Goal: Obtain resource: Download file/media

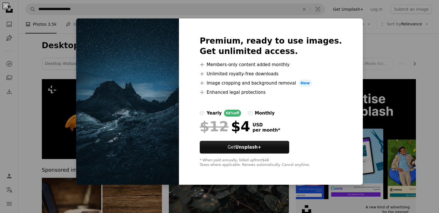
scroll to position [341, 0]
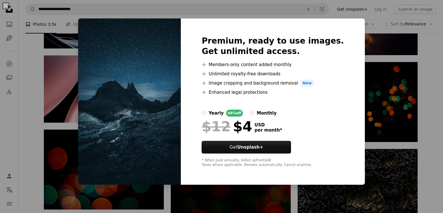
click at [371, 31] on div "An X shape Premium, ready to use images. Get unlimited access. A plus sign Memb…" at bounding box center [221, 106] width 443 height 213
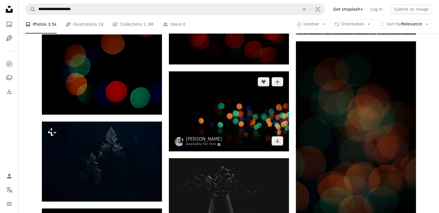
scroll to position [188, 0]
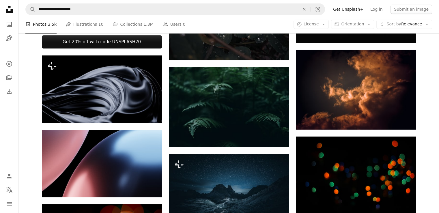
drag, startPoint x: 241, startPoint y: 162, endPoint x: 225, endPoint y: 71, distance: 92.7
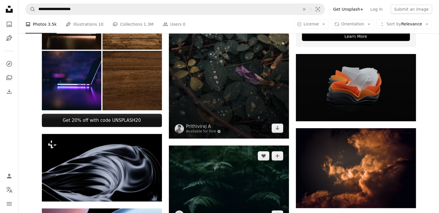
drag, startPoint x: 224, startPoint y: 83, endPoint x: 247, endPoint y: 162, distance: 82.9
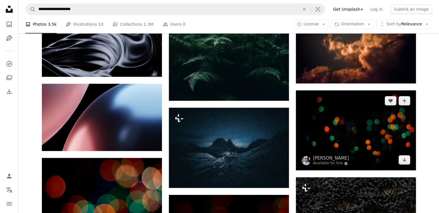
scroll to position [325, 0]
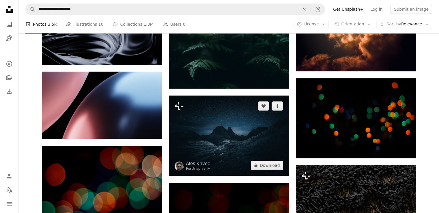
click at [218, 143] on img at bounding box center [229, 136] width 120 height 80
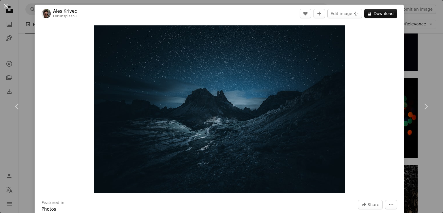
click at [424, 59] on div "An X shape Chevron left Chevron right Ales Krivec For Unsplash+ A heart A plus …" at bounding box center [221, 106] width 443 height 213
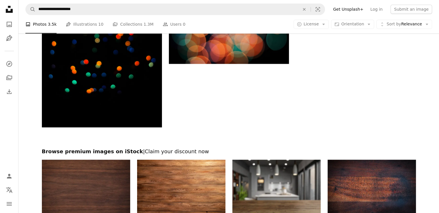
scroll to position [791, 0]
